Goal: Task Accomplishment & Management: Use online tool/utility

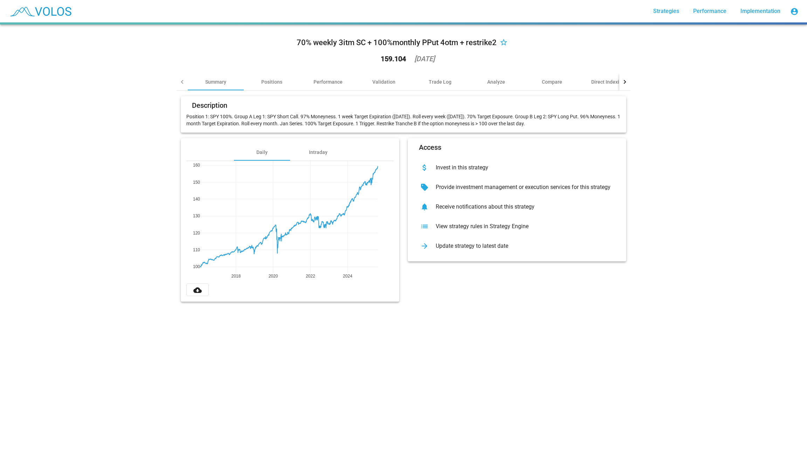
click at [454, 227] on div "View strategy rules in Strategy Engine" at bounding box center [522, 226] width 185 height 7
click at [283, 83] on div "Positions" at bounding box center [272, 82] width 56 height 17
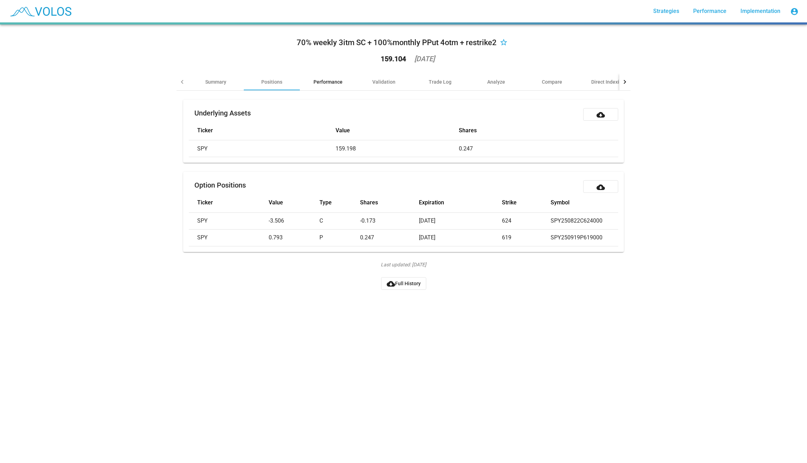
click at [319, 77] on div "Performance" at bounding box center [328, 82] width 56 height 17
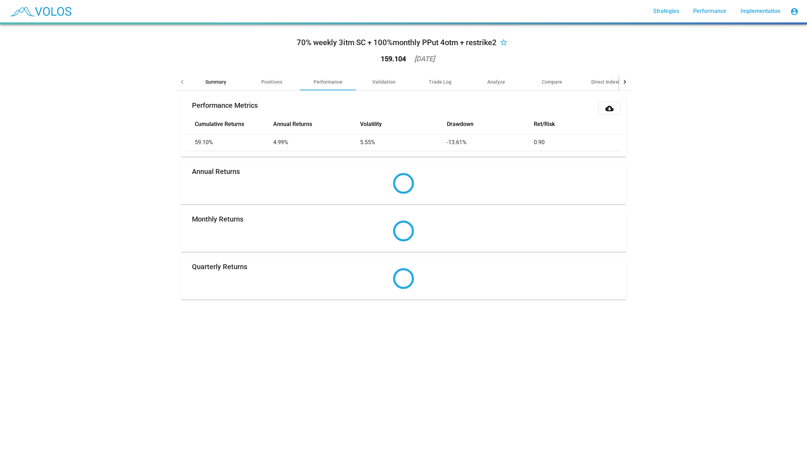
click at [223, 76] on div "Summary" at bounding box center [216, 82] width 56 height 17
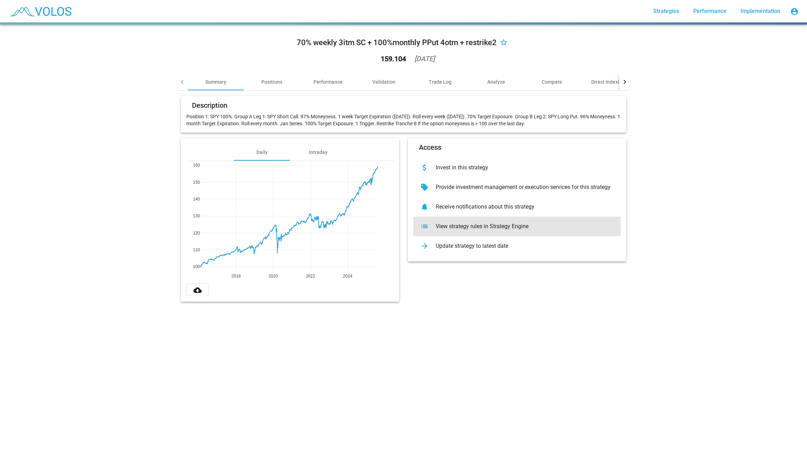
click at [489, 224] on div "View strategy rules in Strategy Engine" at bounding box center [522, 226] width 185 height 7
click at [383, 72] on div "70% weekly 3itm SC + 100%monthly PPut 4otm + restrike2 star_border 159.104 2025…" at bounding box center [403, 51] width 454 height 43
click at [325, 79] on div "Performance" at bounding box center [327, 81] width 29 height 7
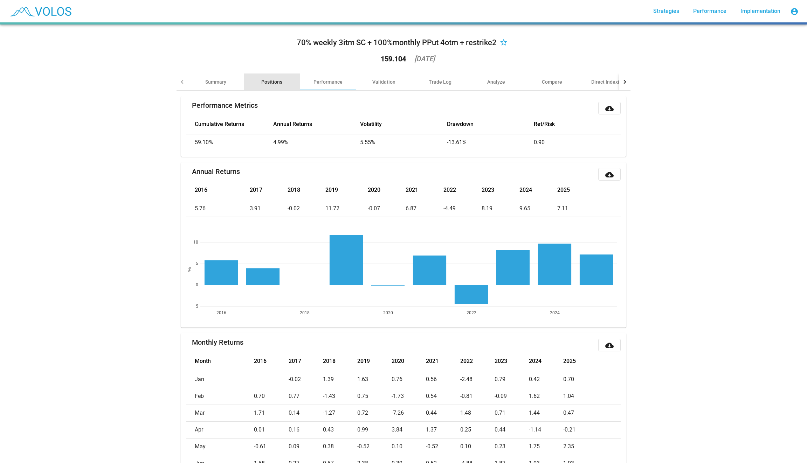
click at [273, 82] on div "Positions" at bounding box center [271, 81] width 21 height 7
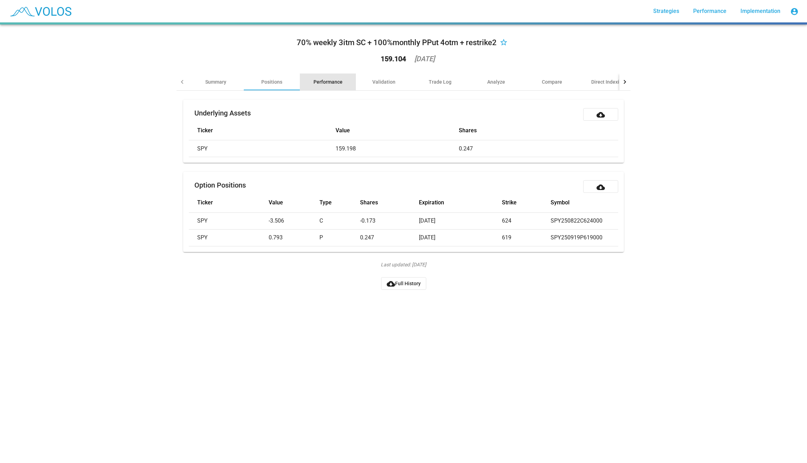
click at [317, 76] on div "Performance" at bounding box center [328, 82] width 56 height 17
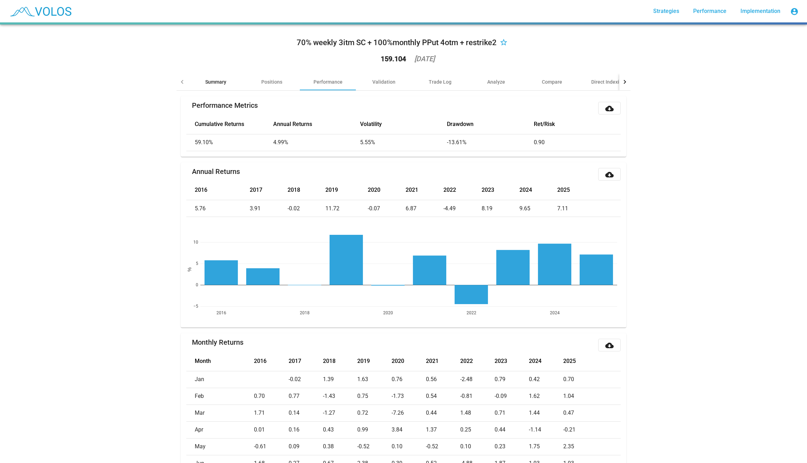
click at [197, 84] on div "Summary" at bounding box center [216, 82] width 56 height 17
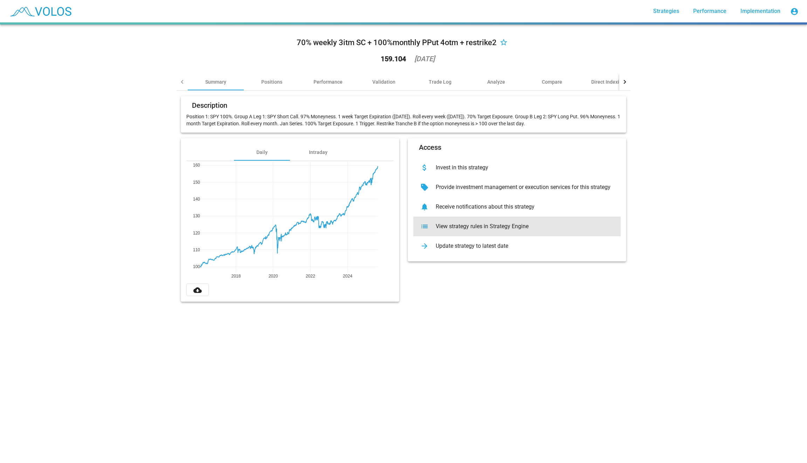
click at [500, 228] on div "View strategy rules in Strategy Engine" at bounding box center [522, 226] width 185 height 7
click at [336, 82] on div "Performance" at bounding box center [327, 81] width 29 height 7
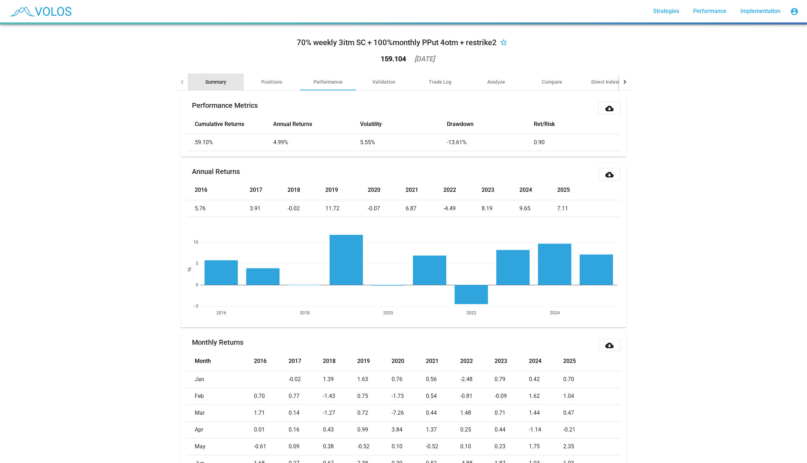
click at [236, 82] on div "Summary" at bounding box center [216, 82] width 56 height 17
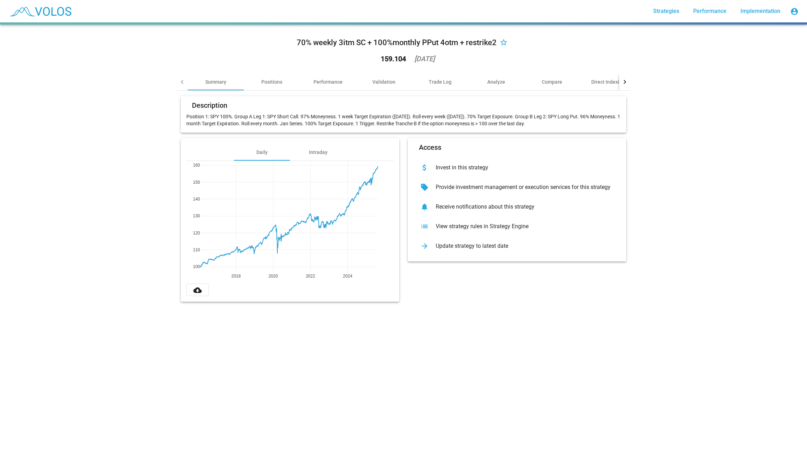
click at [180, 47] on div "70% weekly 3itm SC + 100%monthly PPut 4otm + restrike2 star_border 159.104 2025…" at bounding box center [403, 51] width 454 height 43
click at [140, 121] on div "70% weekly 3itm SC + 100%monthly PPut 4otm + restrike2 star_border 159.104 2025…" at bounding box center [403, 244] width 807 height 439
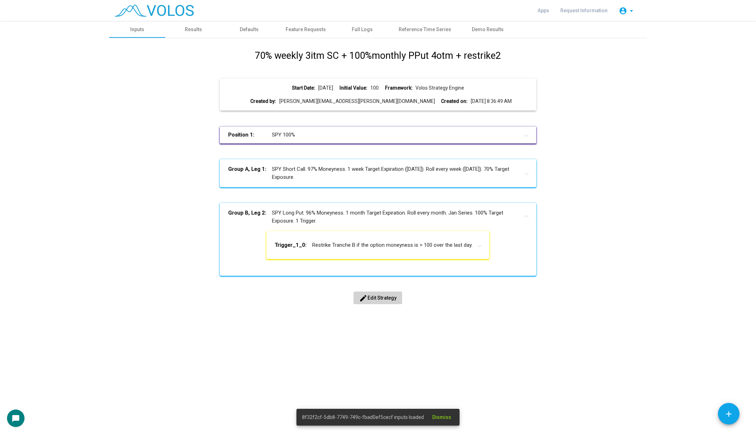
click at [375, 292] on button "edit Edit Strategy" at bounding box center [378, 298] width 49 height 13
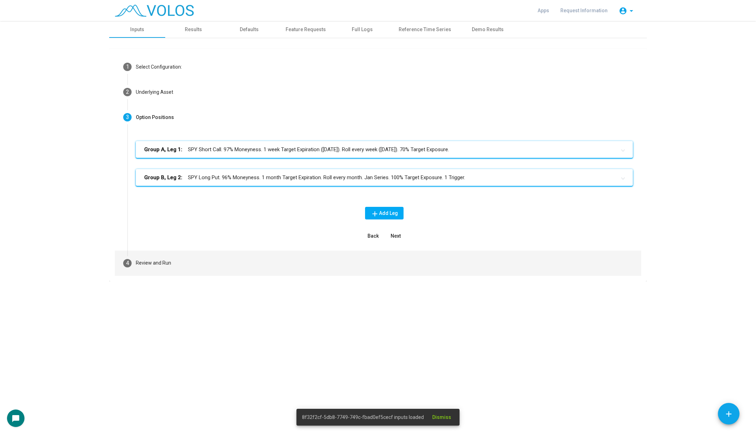
click at [314, 268] on mat-step-header "4 Review and Run" at bounding box center [378, 263] width 527 height 25
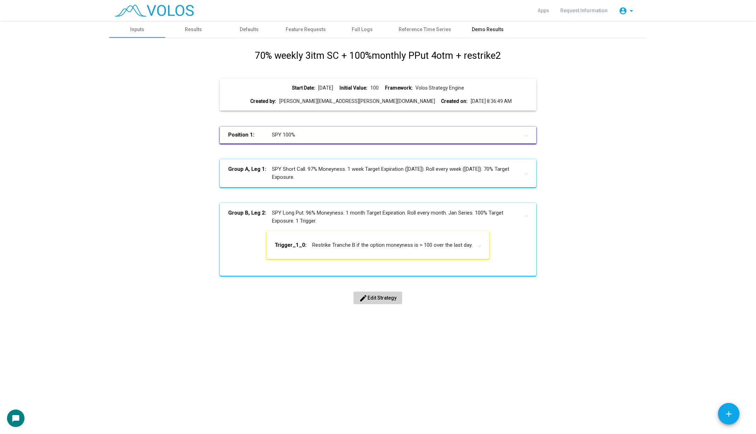
click at [482, 35] on div "Demo Results" at bounding box center [488, 29] width 56 height 17
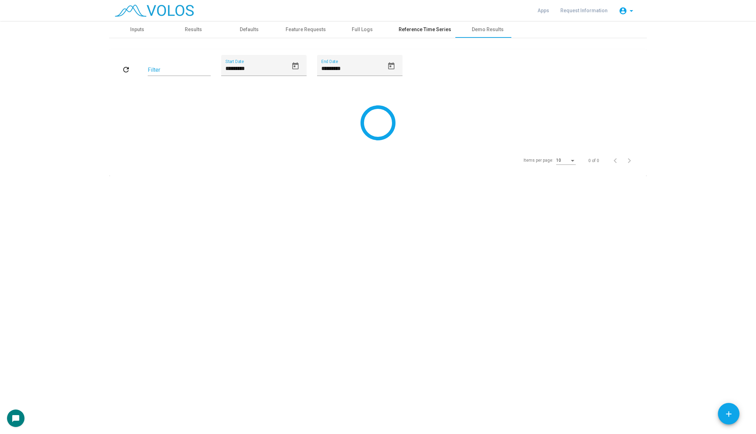
click at [433, 32] on div "Reference Time Series" at bounding box center [425, 29] width 53 height 7
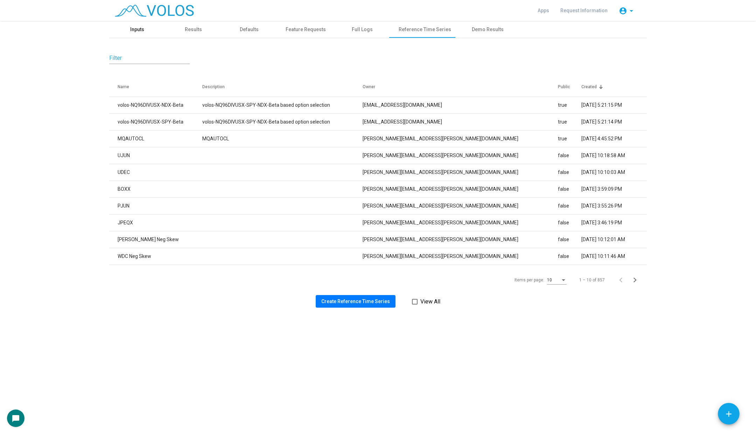
click at [141, 27] on div "Inputs" at bounding box center [137, 29] width 14 height 7
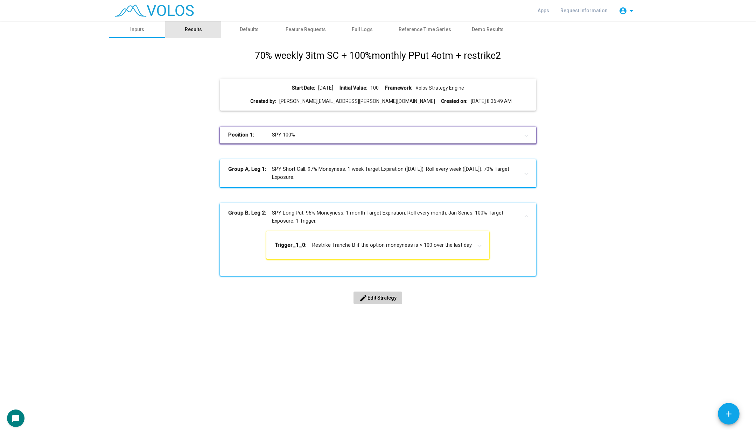
click at [194, 32] on div "Results" at bounding box center [193, 29] width 17 height 7
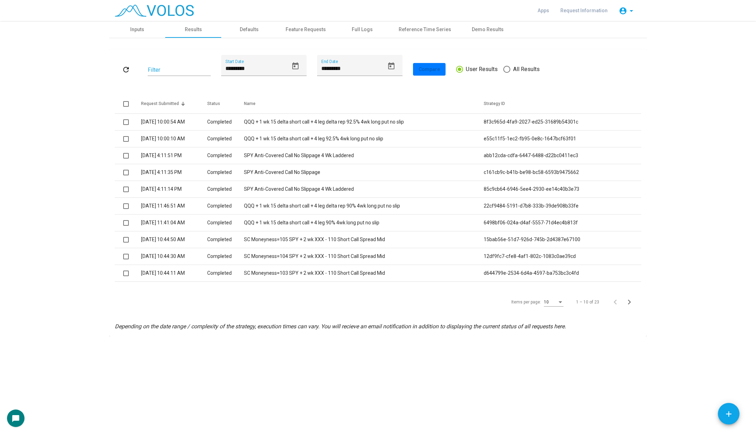
click at [503, 67] on span at bounding box center [506, 69] width 7 height 7
type input "*********"
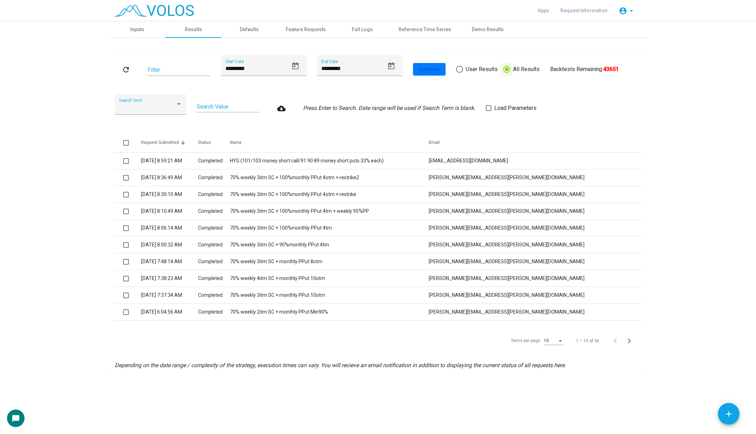
click at [558, 340] on div "Items per page:" at bounding box center [560, 341] width 6 height 5
click at [558, 382] on span "25" at bounding box center [555, 379] width 20 height 13
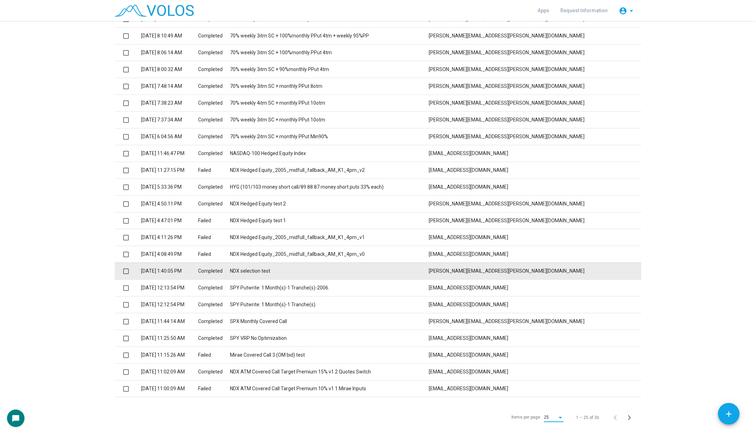
scroll to position [160, 0]
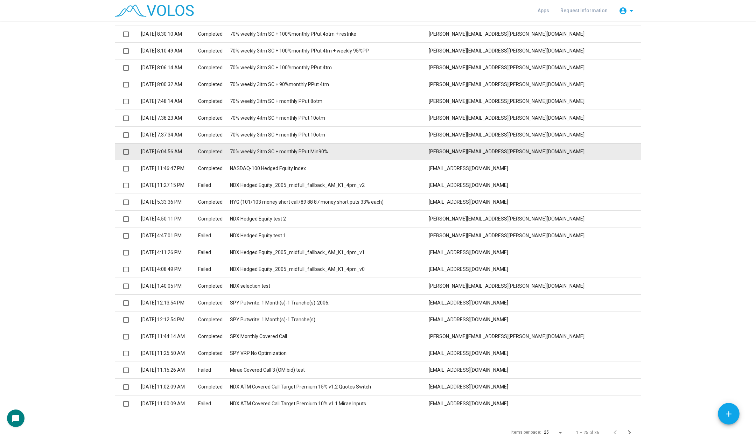
click at [341, 148] on td "70% weekly 2itm SC + monthly PPut Min90%" at bounding box center [329, 151] width 199 height 17
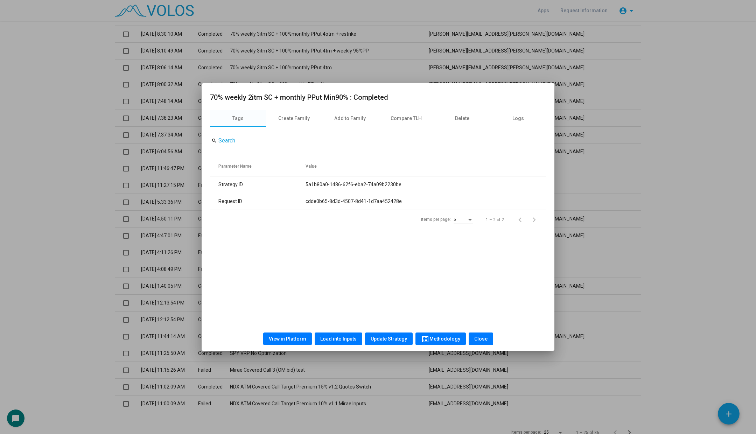
click at [280, 338] on span "View in Platform" at bounding box center [287, 339] width 37 height 6
click at [137, 214] on div at bounding box center [378, 217] width 756 height 434
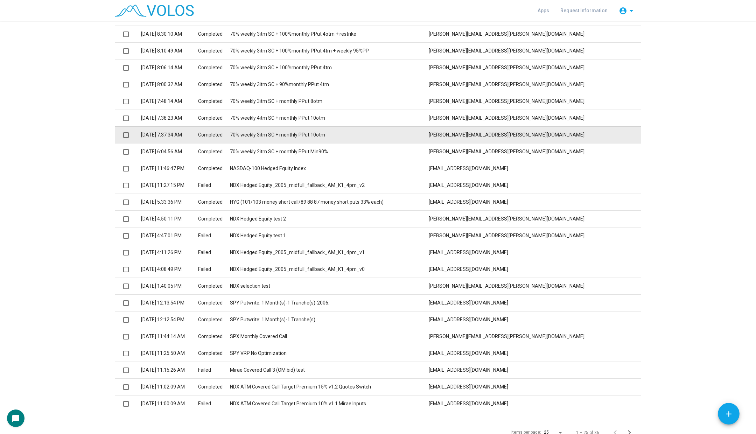
click at [283, 139] on td "70% weekly 3itm SC + monthly PPut 10otm" at bounding box center [329, 134] width 199 height 17
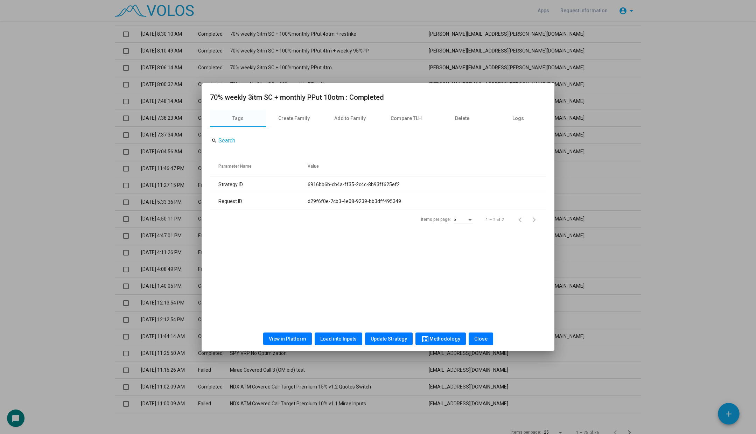
click at [300, 344] on button "View in Platform" at bounding box center [287, 339] width 49 height 13
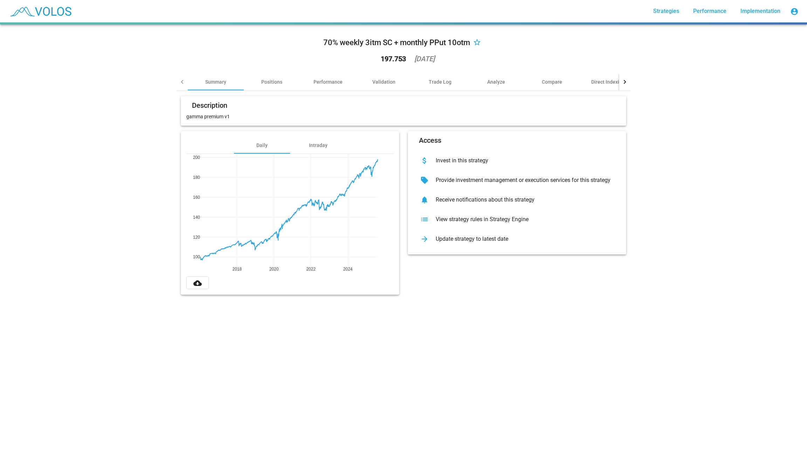
click at [445, 215] on div "list View strategy rules in Strategy Engine" at bounding box center [516, 220] width 207 height 20
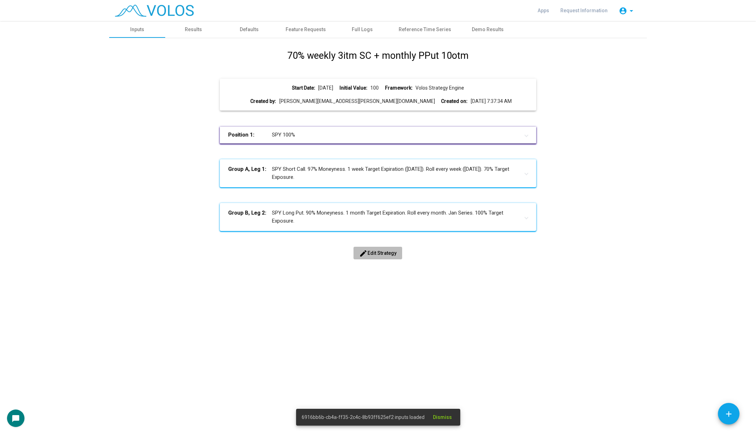
click at [364, 250] on mat-icon "edit" at bounding box center [363, 253] width 8 height 8
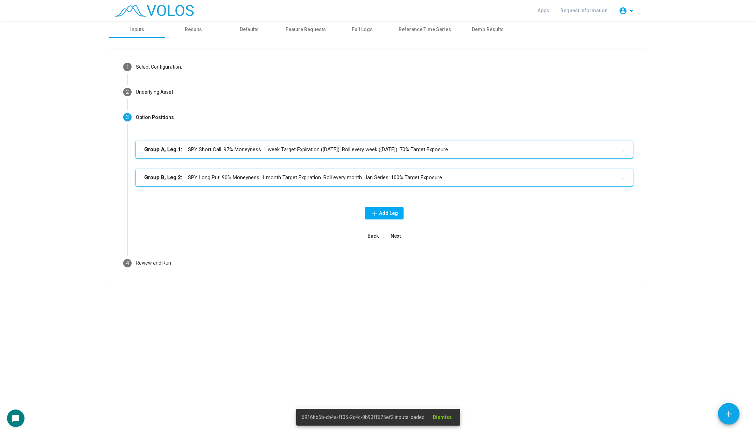
click at [288, 175] on mat-panel-title "Group B, Leg 2: SPY Long Put. 90% Moneyness. 1 month Target Expiration. Roll ev…" at bounding box center [380, 178] width 472 height 8
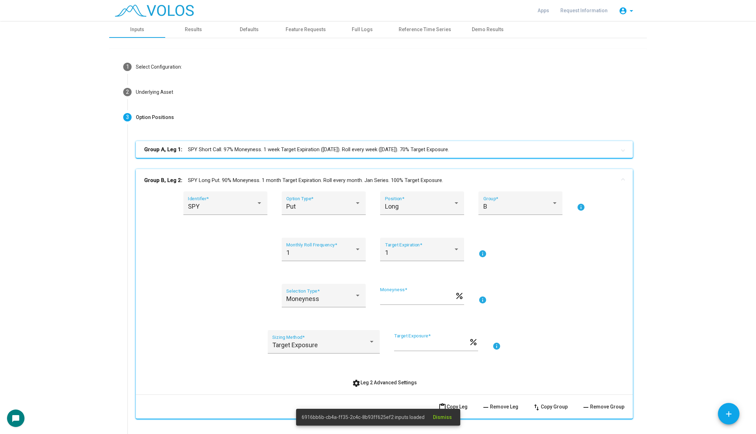
scroll to position [108, 0]
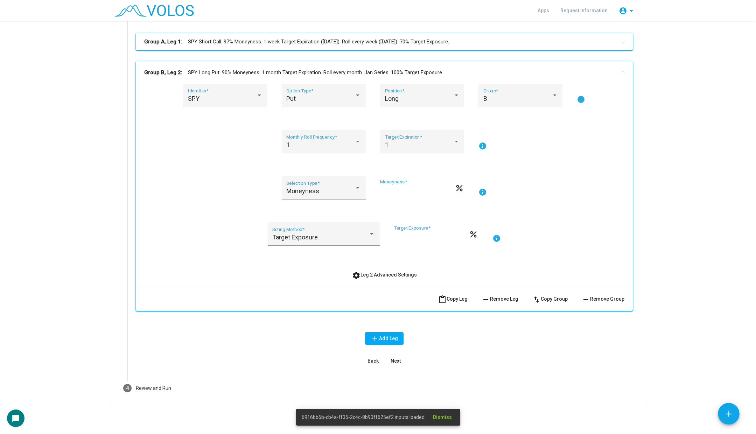
click at [444, 299] on mat-icon "content_paste" at bounding box center [442, 300] width 8 height 8
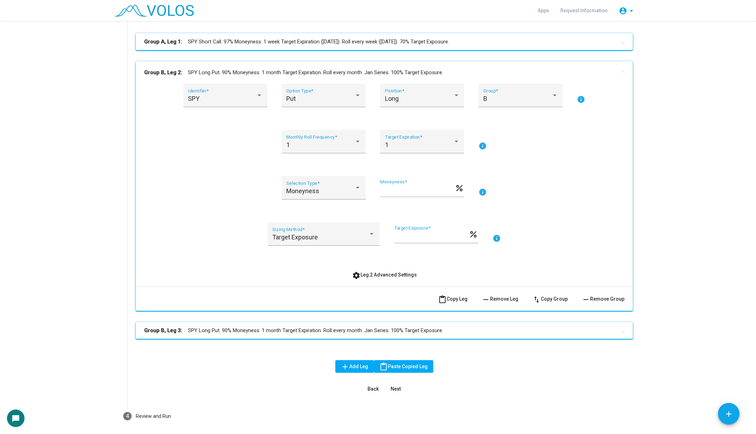
drag, startPoint x: 411, startPoint y: 236, endPoint x: 390, endPoint y: 236, distance: 21.7
click at [390, 236] on div "Target Exposure Sizing Method * *** Target Exposure * percent info" at bounding box center [384, 238] width 480 height 32
type input "**"
click at [379, 279] on button "settings Leg 2 Advanced Settings" at bounding box center [385, 275] width 76 height 13
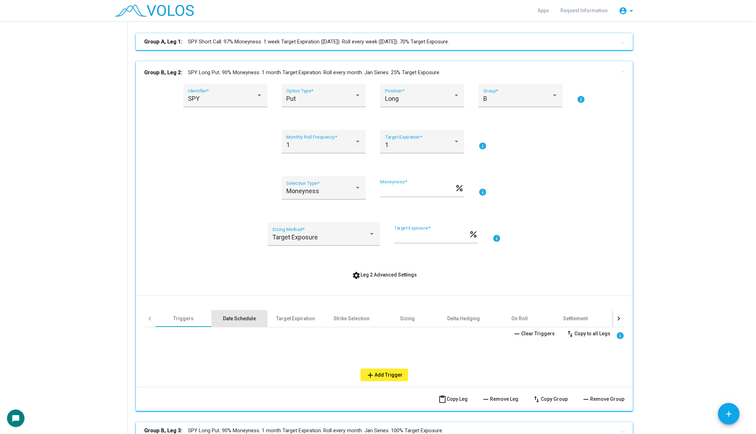
click at [247, 321] on div "Date Schedule" at bounding box center [239, 318] width 33 height 7
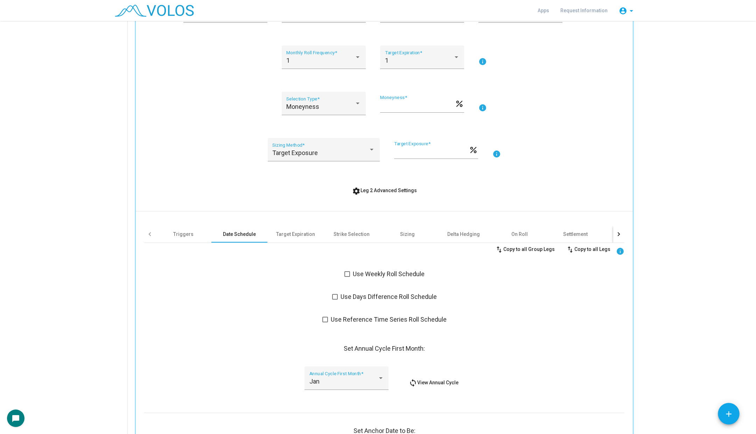
scroll to position [249, 0]
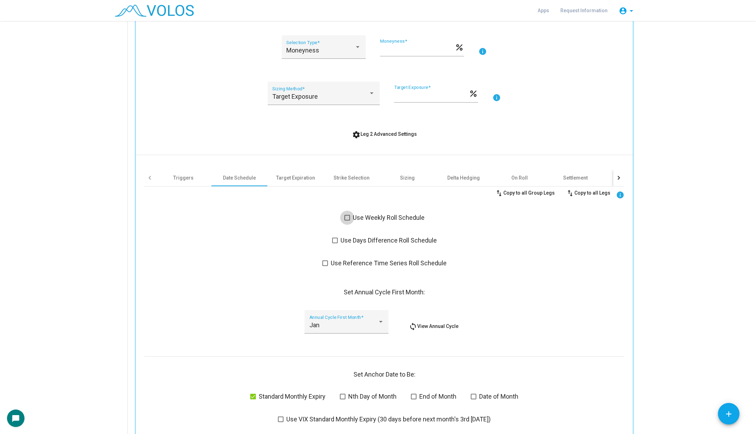
click at [346, 218] on span at bounding box center [348, 218] width 6 height 6
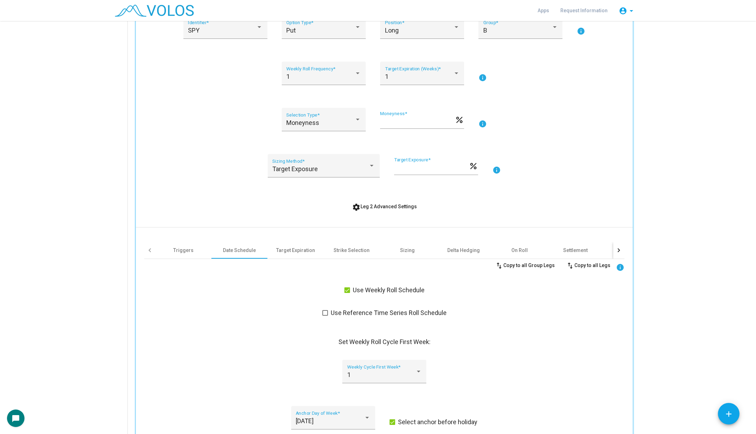
scroll to position [39, 0]
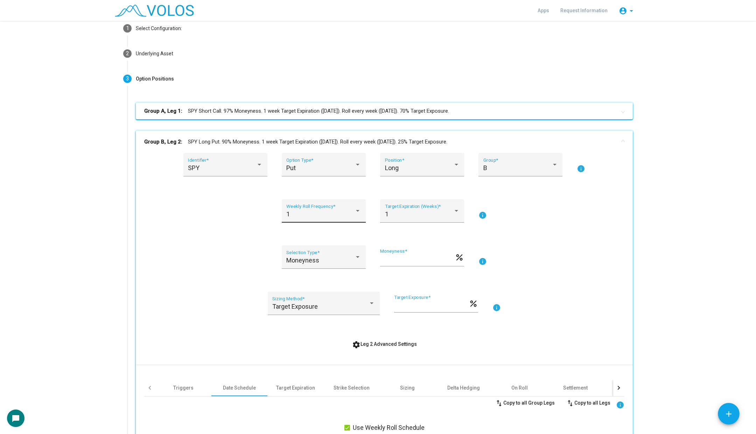
click at [307, 207] on div "1 Weekly Roll Frequency *" at bounding box center [323, 213] width 75 height 19
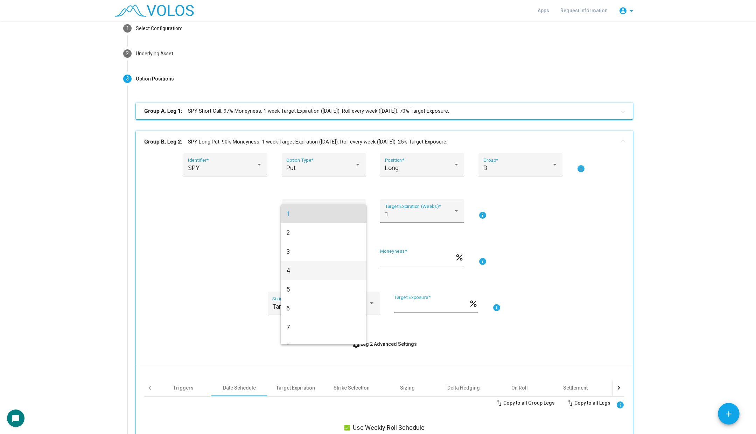
click at [307, 267] on span "4" at bounding box center [323, 270] width 75 height 19
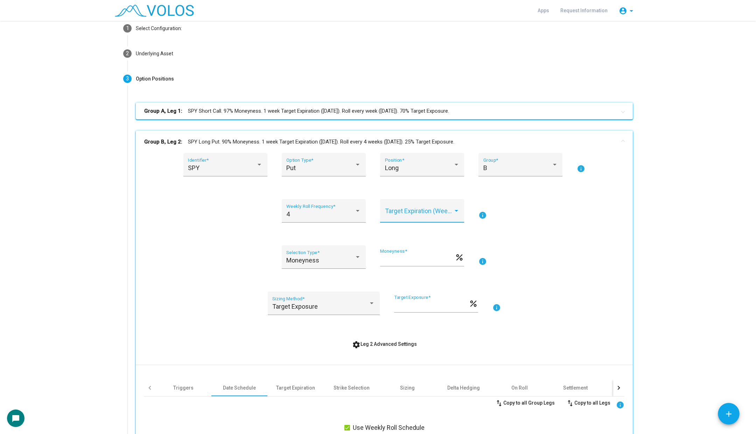
click at [397, 213] on span at bounding box center [419, 214] width 68 height 7
click at [404, 235] on span "4" at bounding box center [422, 232] width 75 height 19
click at [540, 263] on div "Moneyness Selection Type * ** Moneyness * percent info" at bounding box center [384, 261] width 480 height 32
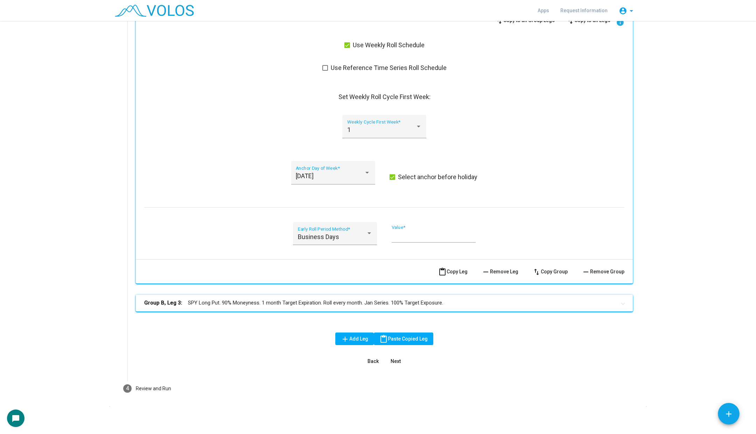
click at [524, 302] on mat-panel-title "Group B, Leg 3: SPY Long Put. 90% Moneyness. 1 month Target Expiration. Roll ev…" at bounding box center [380, 303] width 472 height 8
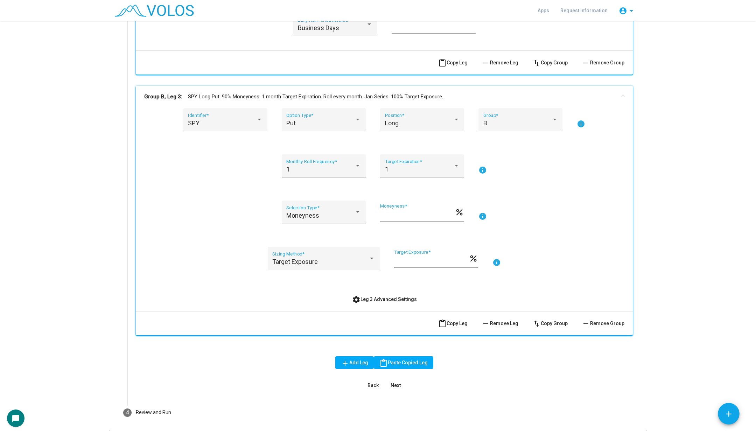
scroll to position [654, 0]
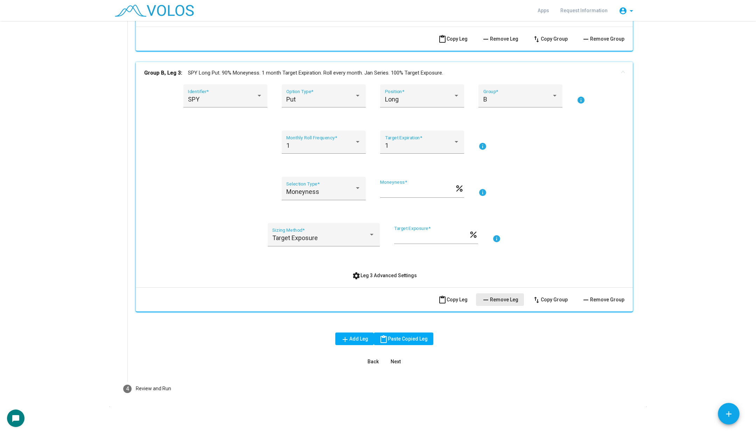
click at [515, 297] on span "remove Remove Leg" at bounding box center [500, 300] width 37 height 6
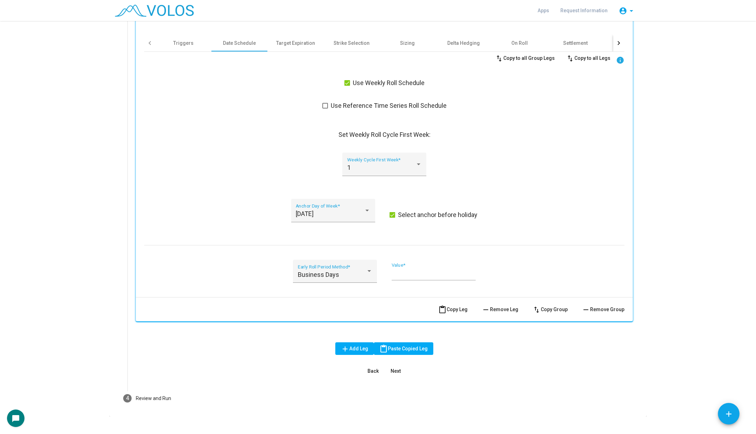
scroll to position [393, 0]
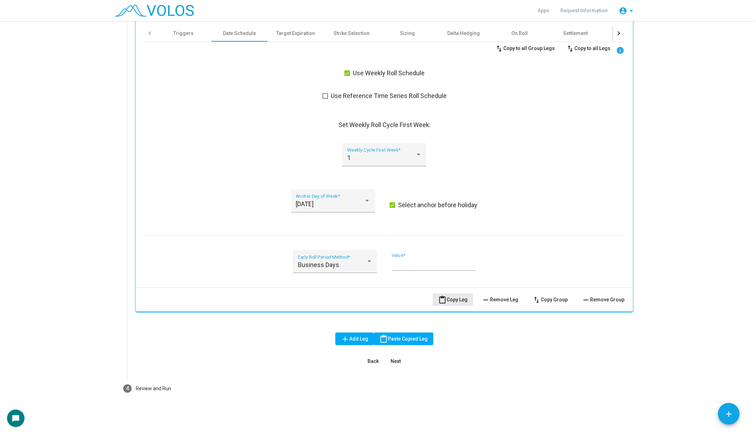
click at [451, 299] on span "content_paste Copy Leg" at bounding box center [452, 300] width 29 height 6
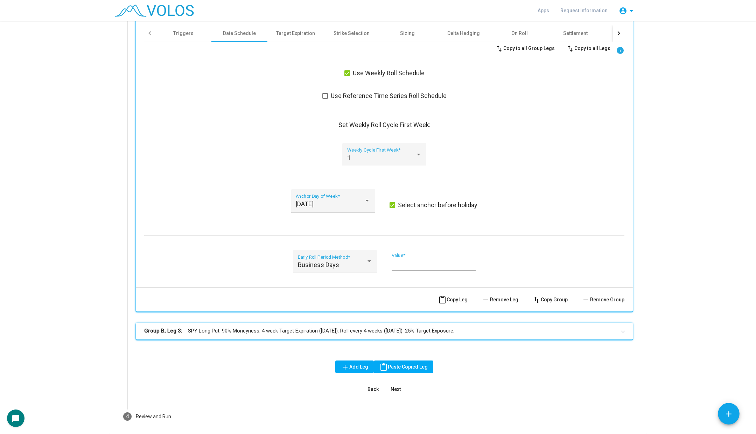
click at [345, 331] on mat-panel-title "Group B, Leg 3: SPY Long Put. 90% Moneyness. 4 week Target Expiration ([DATE]).…" at bounding box center [380, 331] width 472 height 8
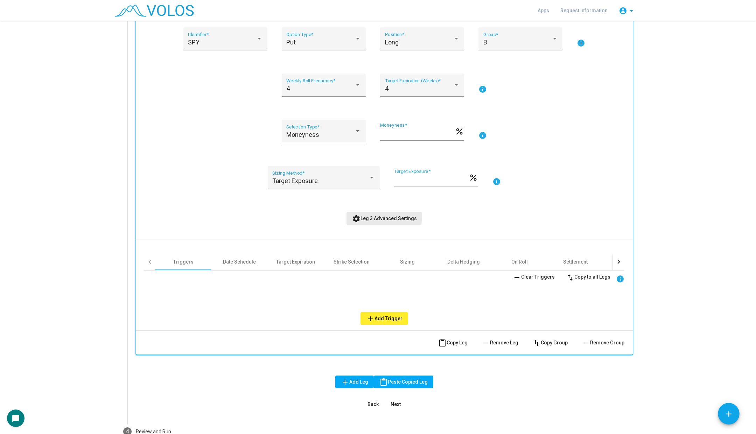
click at [364, 216] on span "settings Leg 3 Advanced Settings" at bounding box center [384, 219] width 65 height 6
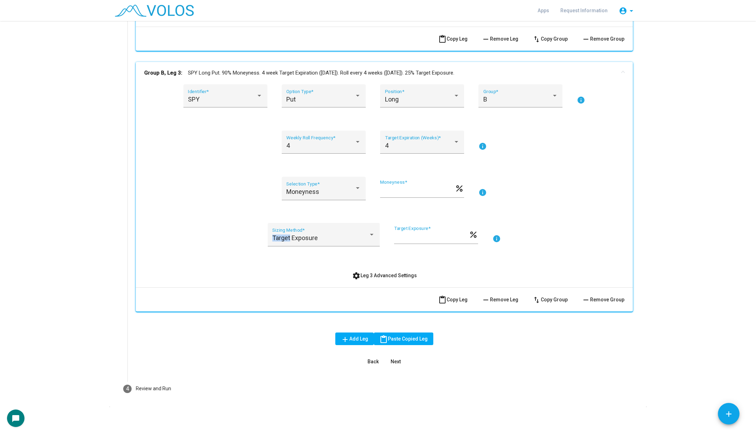
click at [364, 215] on div "SPY Identifier * Put Option Type * Long Position * B Group * info 4 Weekly Roll…" at bounding box center [384, 182] width 480 height 197
click at [369, 282] on div "SPY Identifier * Put Option Type * Long Position * B Group * info 4 Weekly Roll…" at bounding box center [384, 185] width 497 height 203
click at [368, 279] on button "settings Leg 3 Advanced Settings" at bounding box center [385, 275] width 76 height 13
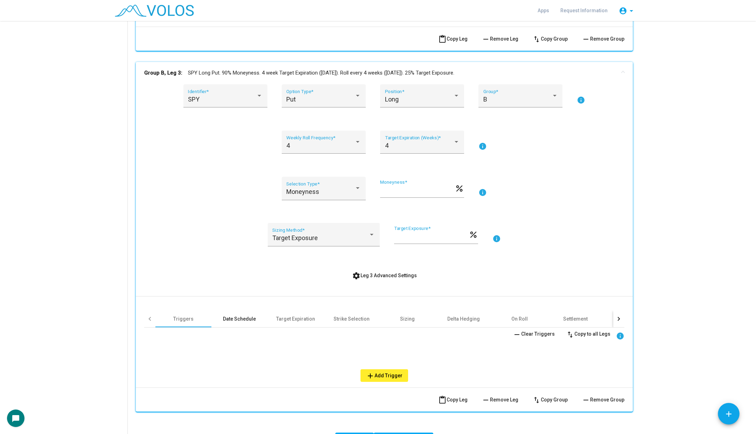
click at [232, 318] on div "Date Schedule" at bounding box center [239, 318] width 33 height 7
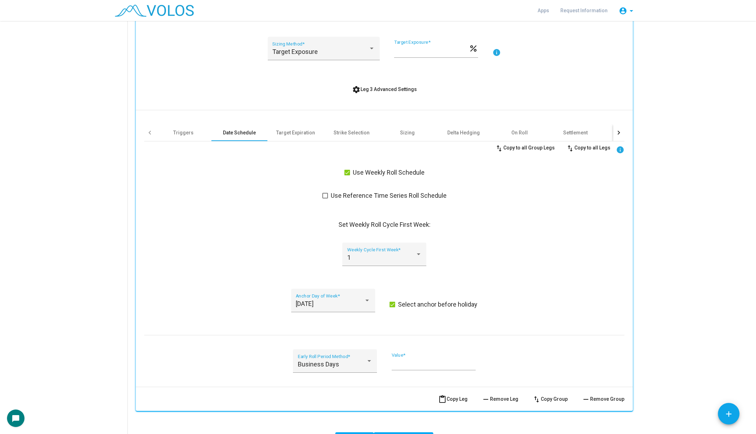
scroll to position [940, 0]
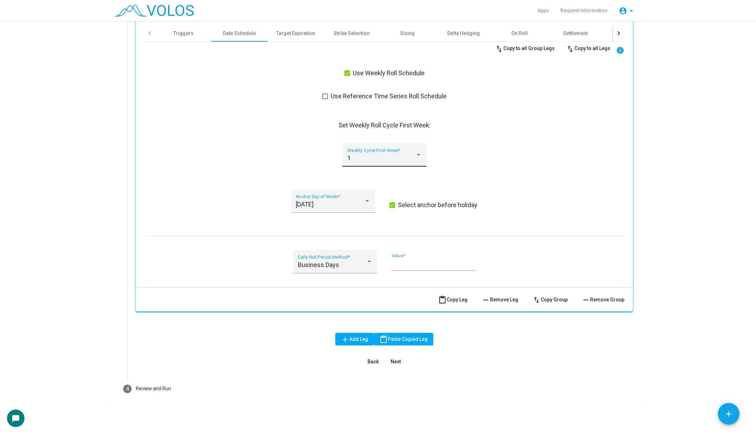
click at [360, 153] on div "1 Weekly Cycle First Week *" at bounding box center [384, 157] width 75 height 19
click at [358, 184] on span "2" at bounding box center [384, 176] width 75 height 19
click at [459, 298] on span "content_paste Copy Leg" at bounding box center [452, 300] width 29 height 6
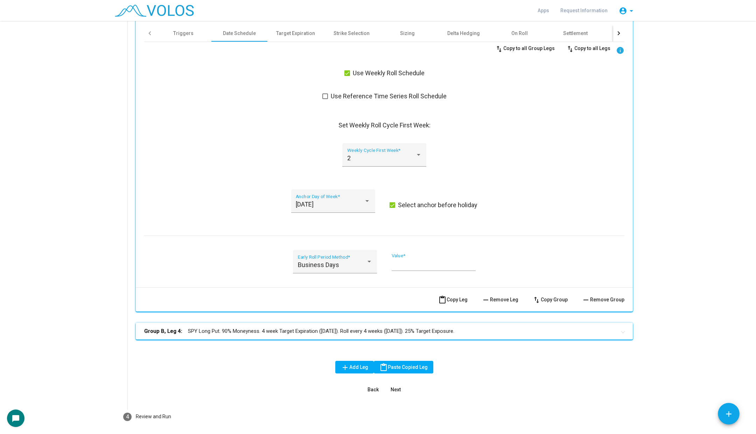
click at [285, 328] on mat-panel-title "Group B, Leg 4: SPY Long Put. 90% Moneyness. 4 week Target Expiration ([DATE]).…" at bounding box center [380, 331] width 472 height 8
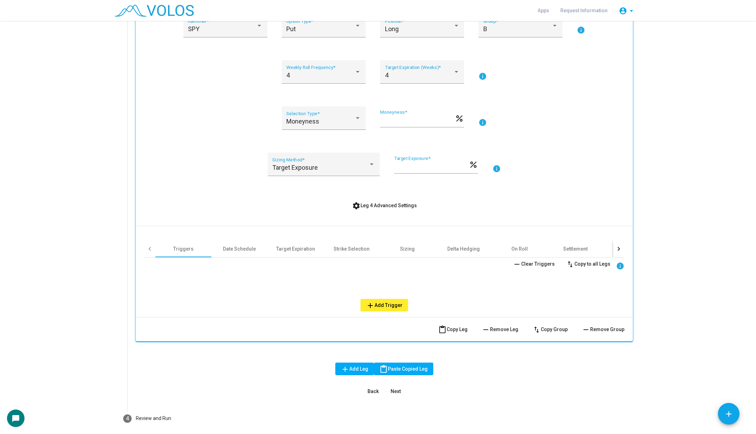
scroll to position [1300, 0]
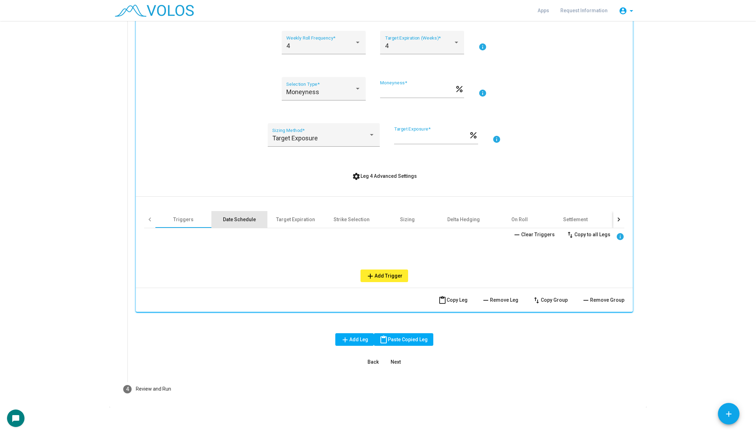
click at [245, 218] on div "Date Schedule" at bounding box center [239, 219] width 33 height 7
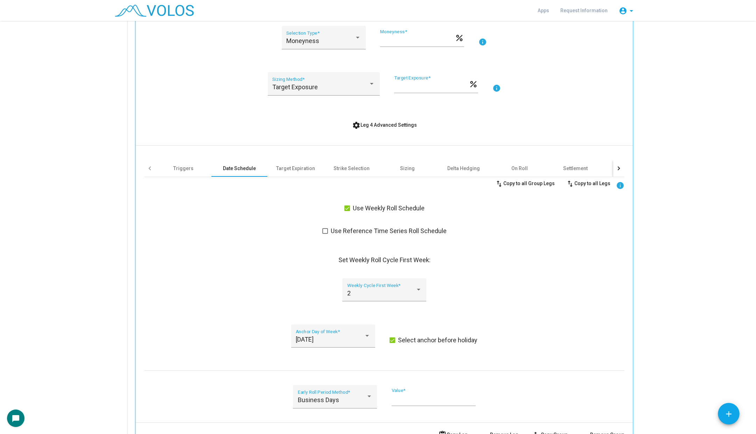
scroll to position [1432, 0]
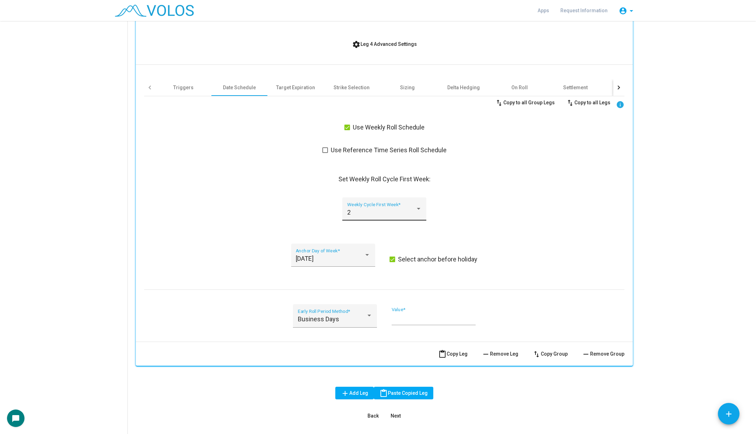
click at [347, 201] on div "2 Weekly Cycle First Week *" at bounding box center [384, 208] width 84 height 23
click at [363, 235] on span "3" at bounding box center [384, 230] width 75 height 19
click at [454, 354] on span "content_paste Copy Leg" at bounding box center [452, 354] width 29 height 6
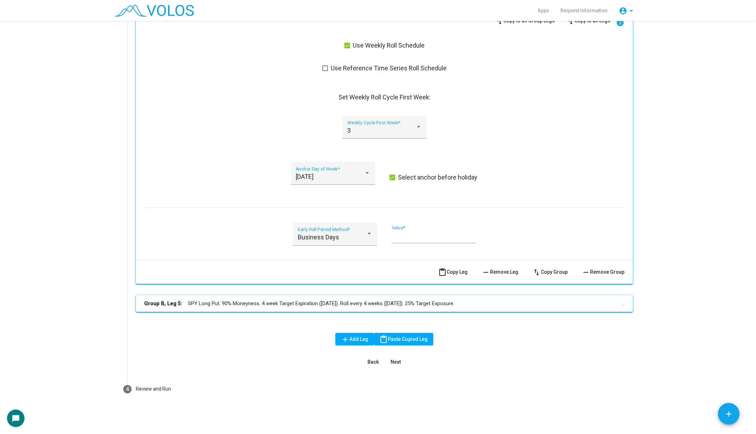
click at [297, 302] on mat-panel-title "Group B, Leg 5: SPY Long Put. 90% Moneyness. 4 week Target Expiration ([DATE]).…" at bounding box center [380, 304] width 472 height 8
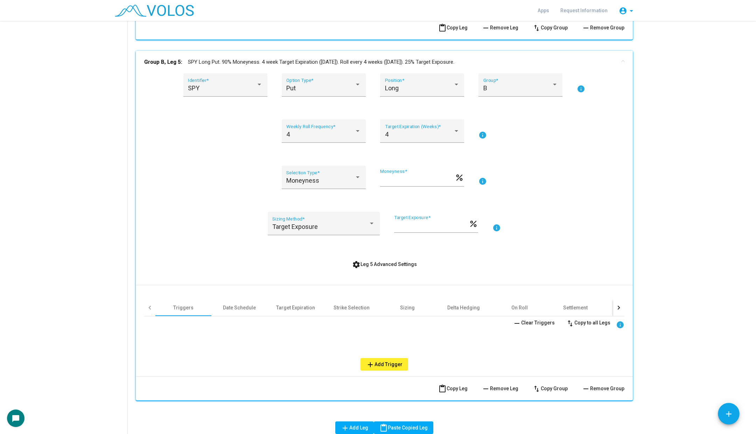
scroll to position [1847, 0]
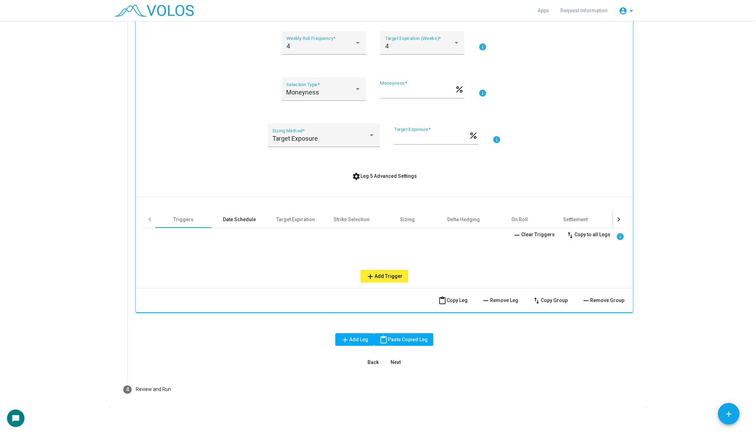
click at [245, 211] on div "Date Schedule" at bounding box center [239, 219] width 56 height 17
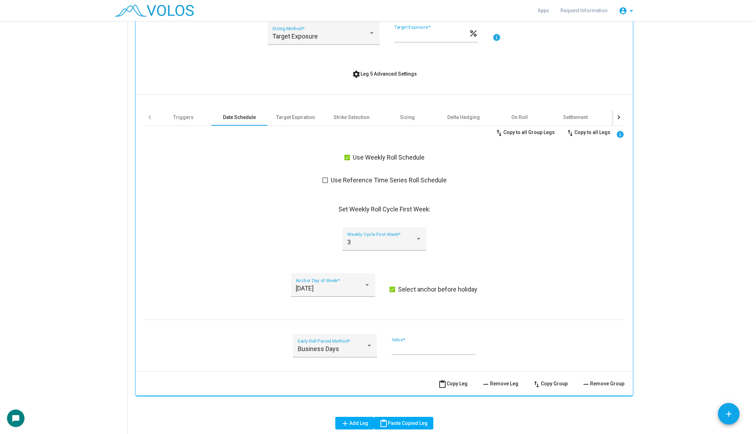
scroll to position [2022, 0]
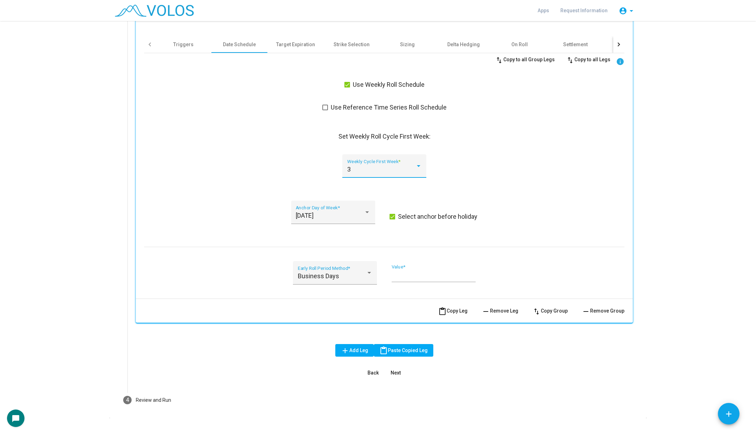
click at [383, 169] on div "3" at bounding box center [381, 169] width 68 height 7
click at [381, 193] on span "4" at bounding box center [384, 187] width 75 height 19
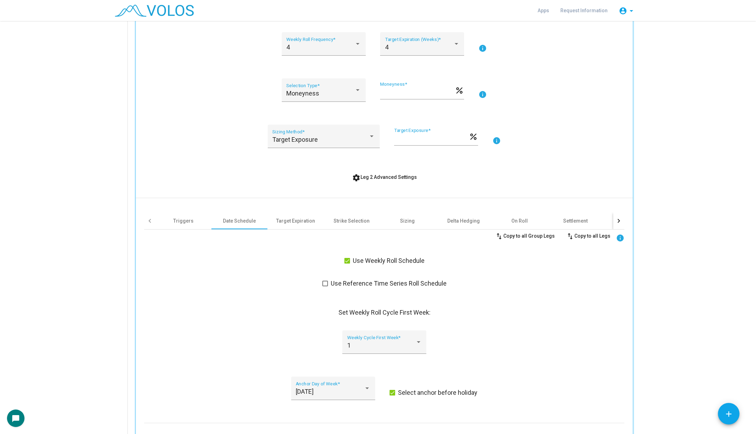
scroll to position [0, 0]
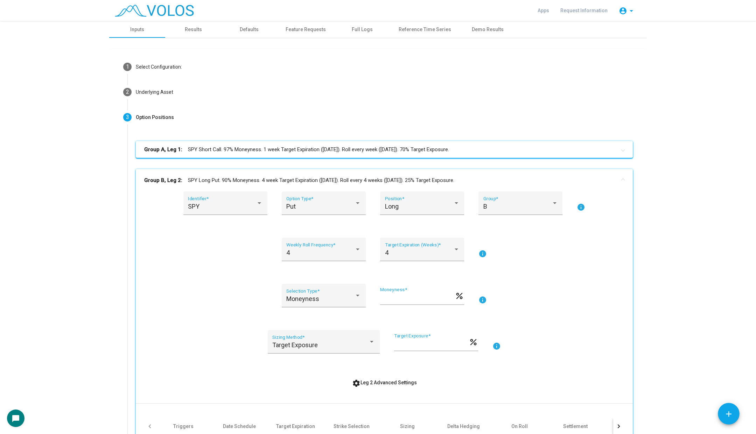
click at [369, 178] on mat-panel-title "Group B, Leg 2: SPY Long Put. 90% Moneyness. 4 week Target Expiration ([DATE]).…" at bounding box center [380, 180] width 472 height 8
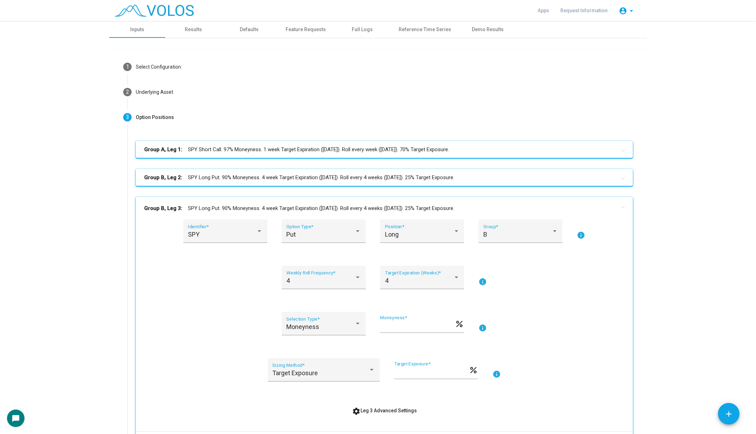
click at [351, 210] on mat-panel-title "Group B, Leg 3: SPY Long Put. 90% Moneyness. 4 week Target Expiration ([DATE]).…" at bounding box center [380, 208] width 472 height 8
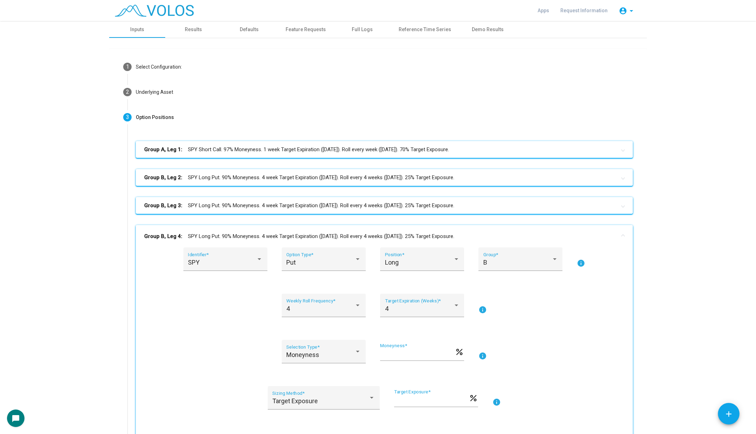
click at [340, 233] on mat-panel-title "Group B, Leg 4: SPY Long Put. 90% Moneyness. 4 week Target Expiration ([DATE]).…" at bounding box center [380, 236] width 472 height 8
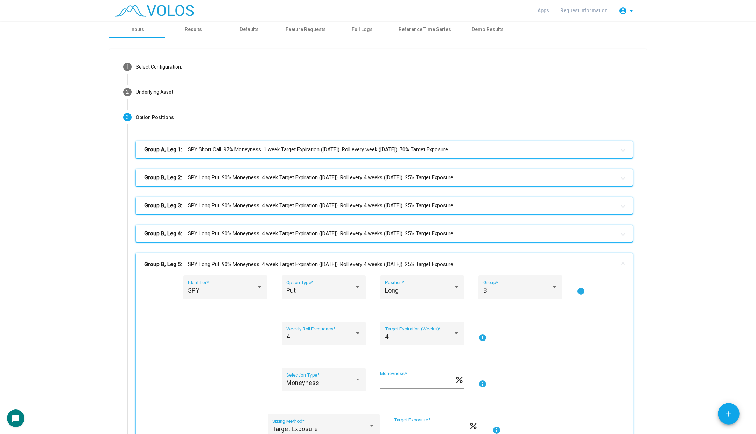
click at [329, 263] on mat-panel-title "Group B, Leg 5: SPY Long Put. 90% Moneyness. 4 week Target Expiration ([DATE]).…" at bounding box center [380, 264] width 472 height 8
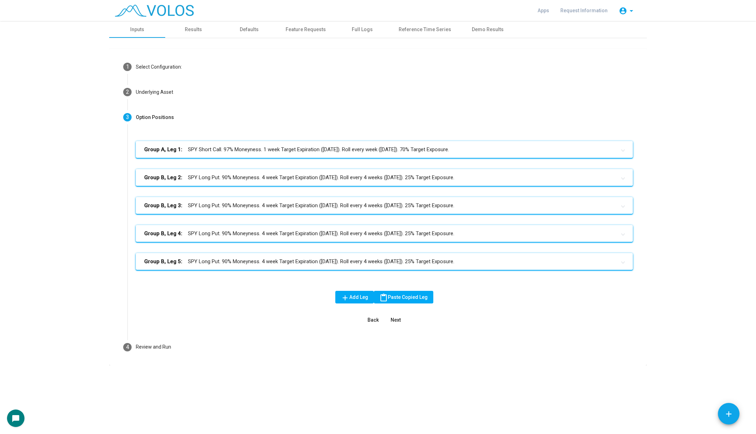
click at [399, 179] on mat-panel-title "Group B, Leg 2: SPY Long Put. 90% Moneyness. 4 week Target Expiration ([DATE]).…" at bounding box center [380, 178] width 472 height 8
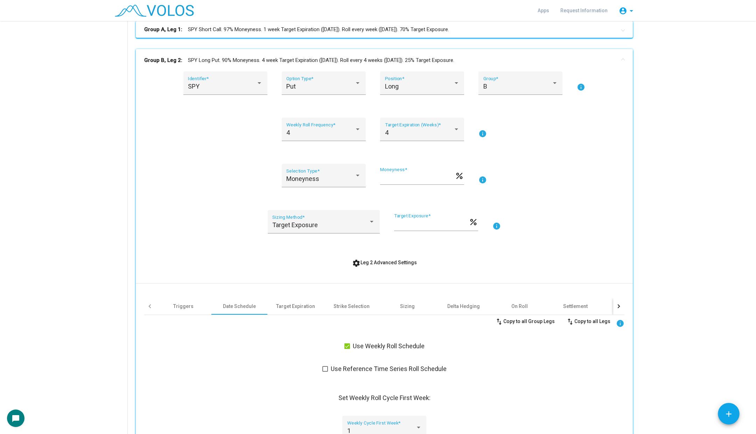
scroll to position [226, 0]
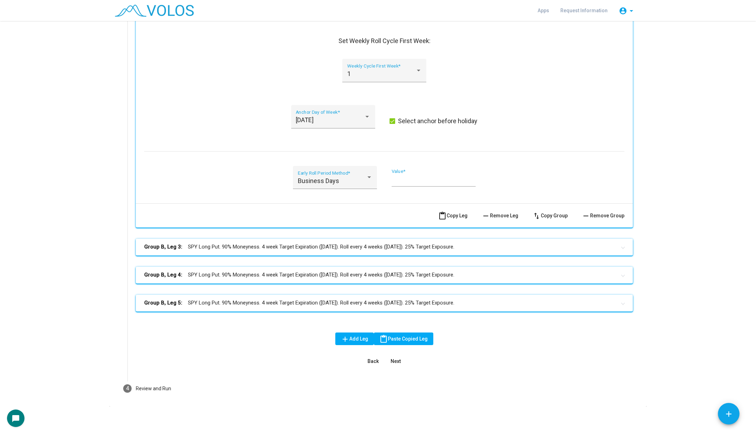
click at [349, 250] on mat-panel-title "Group B, Leg 3: SPY Long Put. 90% Moneyness. 4 week Target Expiration ([DATE]).…" at bounding box center [380, 247] width 472 height 8
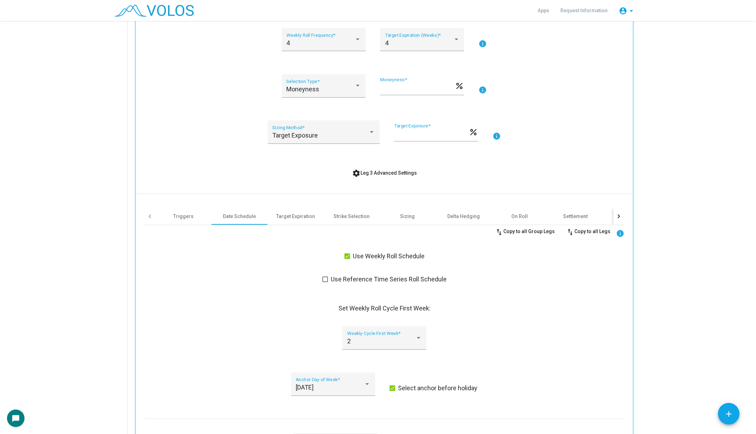
scroll to position [780, 0]
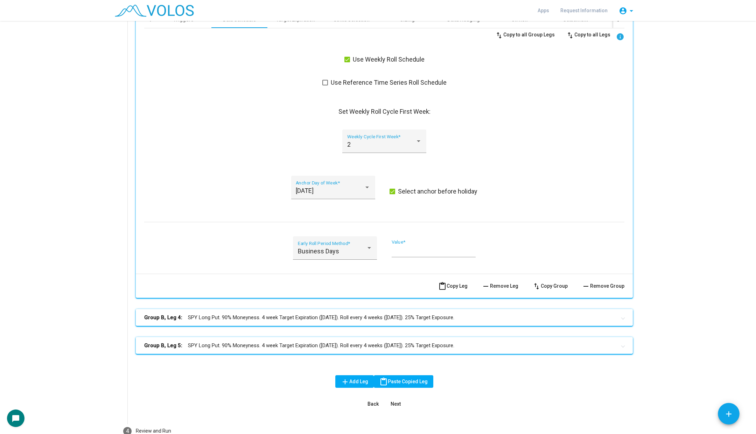
click at [327, 314] on mat-panel-title "Group B, Leg 4: SPY Long Put. 90% Moneyness. 4 week Target Expiration ([DATE]).…" at bounding box center [380, 318] width 472 height 8
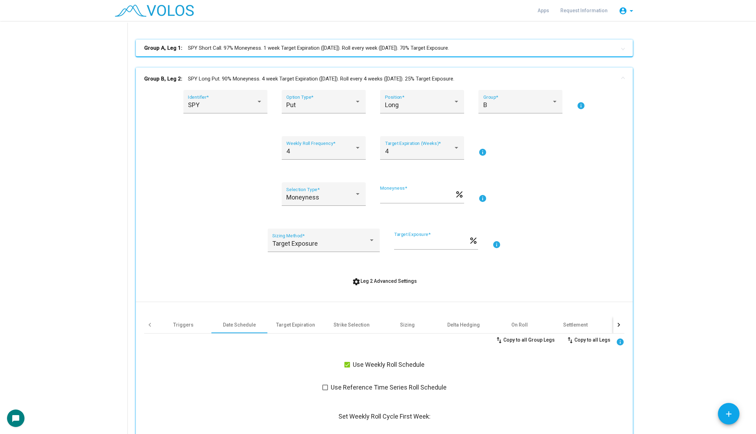
scroll to position [0, 0]
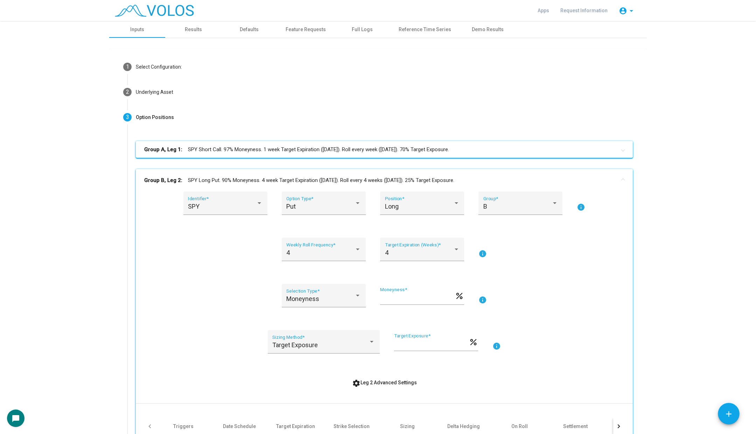
click at [307, 178] on mat-panel-title "Group B, Leg 2: SPY Long Put. 90% Moneyness. 4 week Target Expiration ([DATE]).…" at bounding box center [380, 180] width 472 height 8
